Goal: Transaction & Acquisition: Purchase product/service

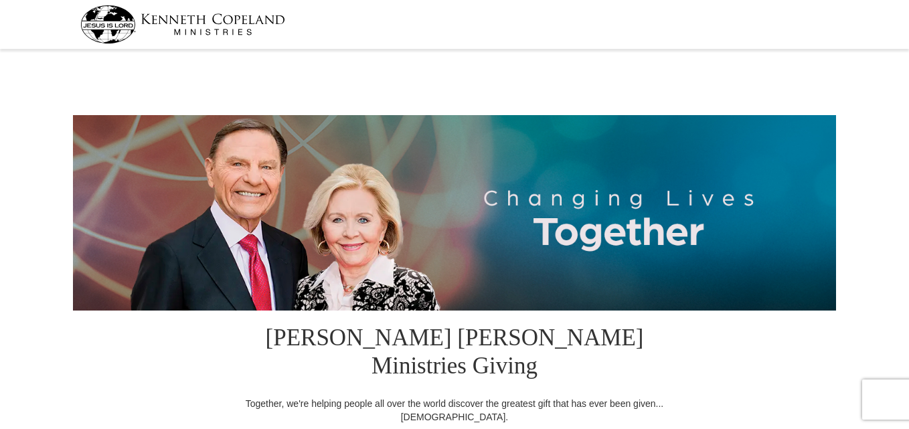
select select "AZ"
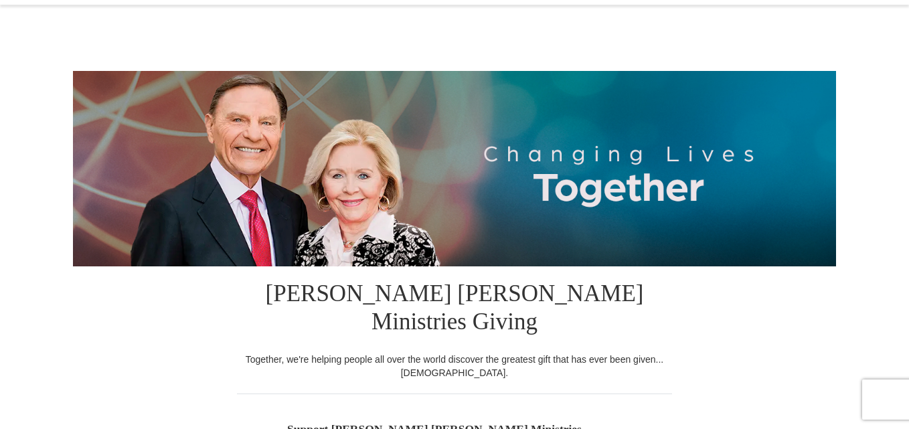
scroll to position [196, 0]
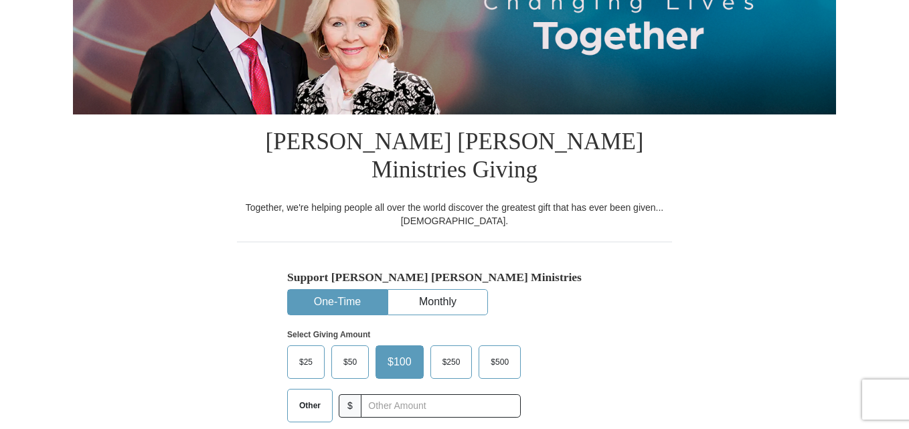
click at [306, 396] on span "Other" at bounding box center [309, 406] width 35 height 20
click at [0, 0] on input "Other" at bounding box center [0, 0] width 0 height 0
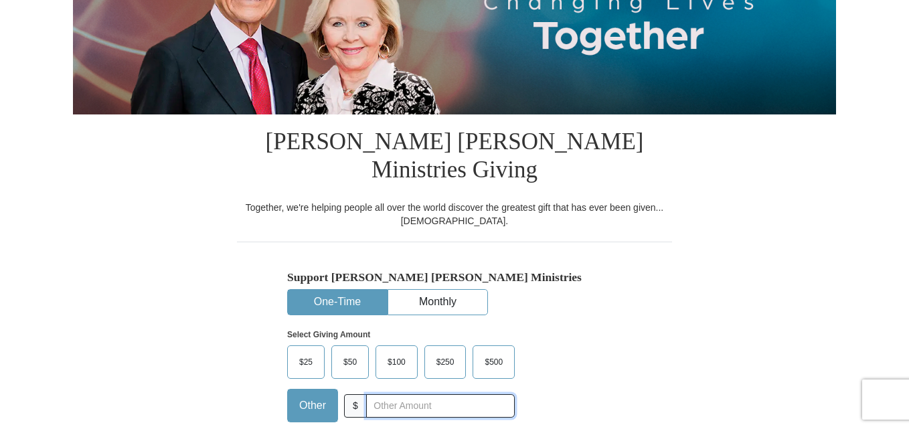
click at [436, 394] on input "text" at bounding box center [440, 405] width 149 height 23
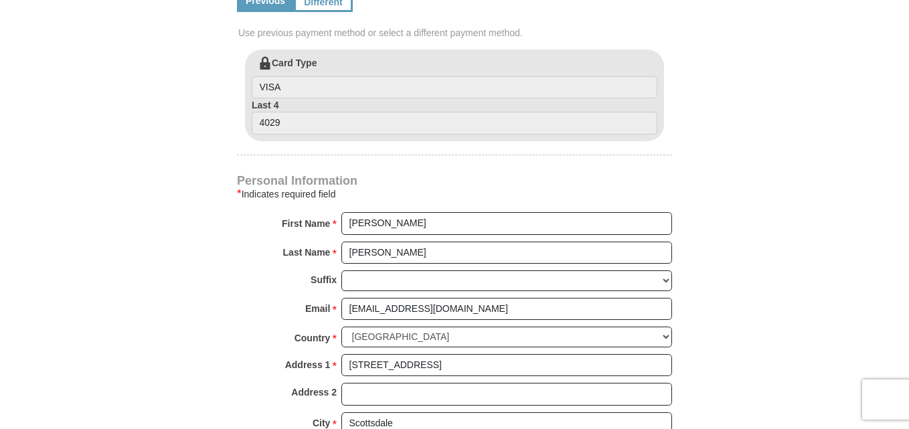
scroll to position [1135, 0]
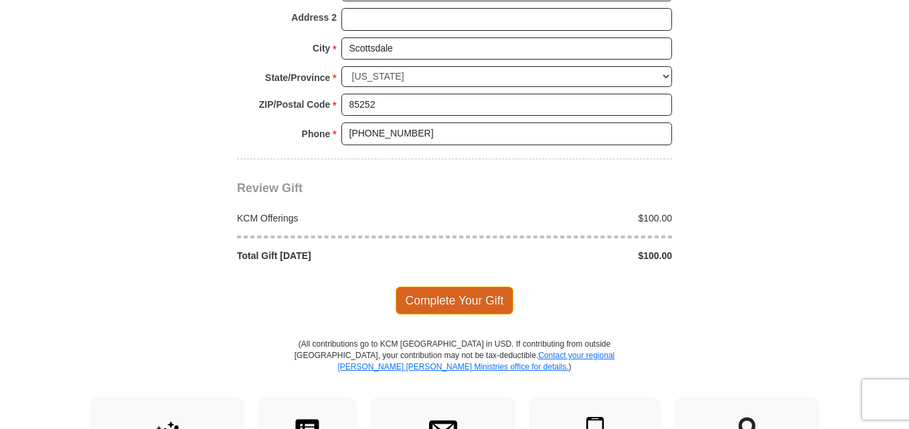
type input "100.00"
click at [450, 286] on span "Complete Your Gift" at bounding box center [455, 300] width 118 height 28
